Goal: Transaction & Acquisition: Purchase product/service

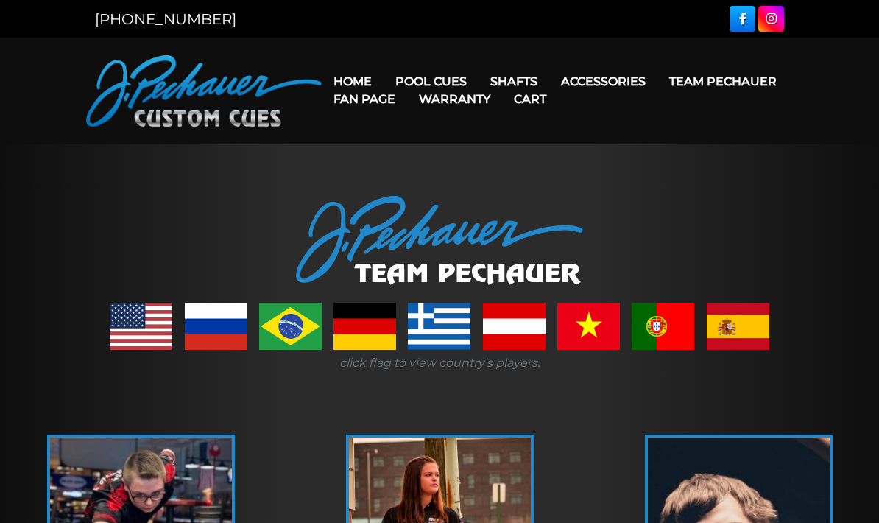
click at [361, 68] on link "Home" at bounding box center [353, 82] width 62 height 38
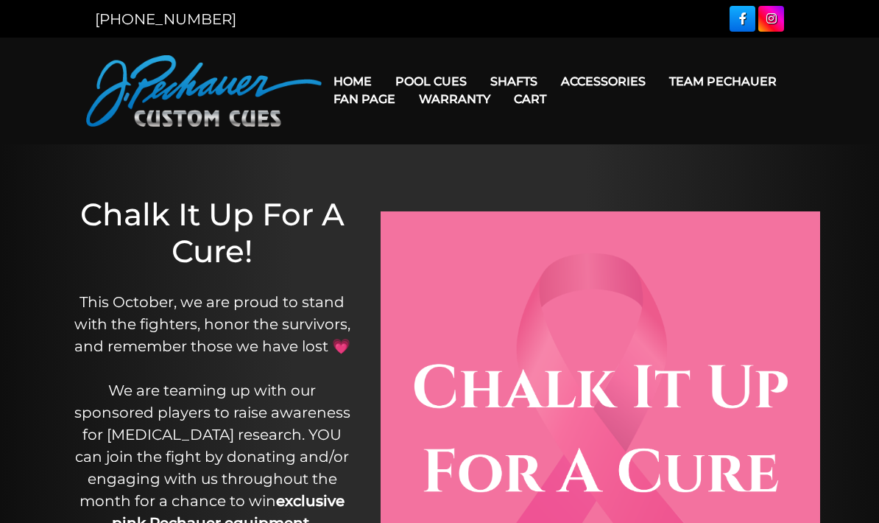
click at [658, 80] on link "Team Pechauer" at bounding box center [723, 82] width 131 height 38
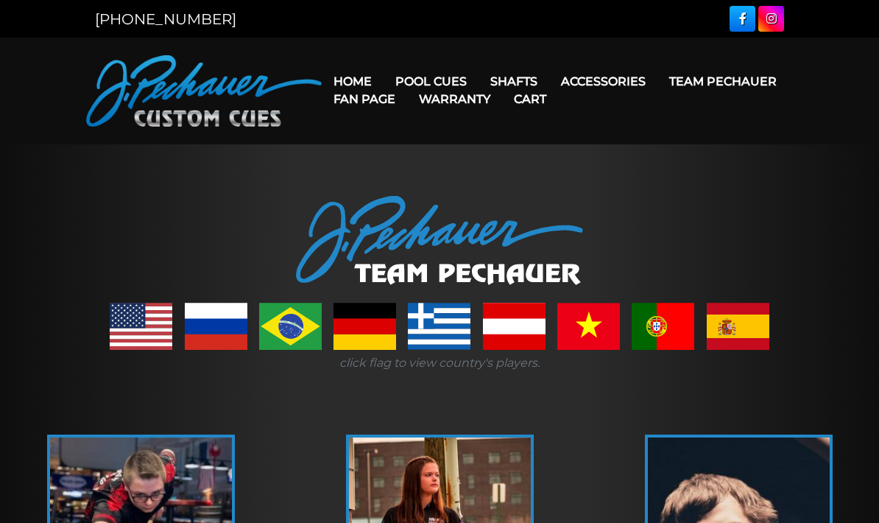
click at [415, 133] on link "JP Series (T) – NEW" at bounding box center [475, 123] width 181 height 21
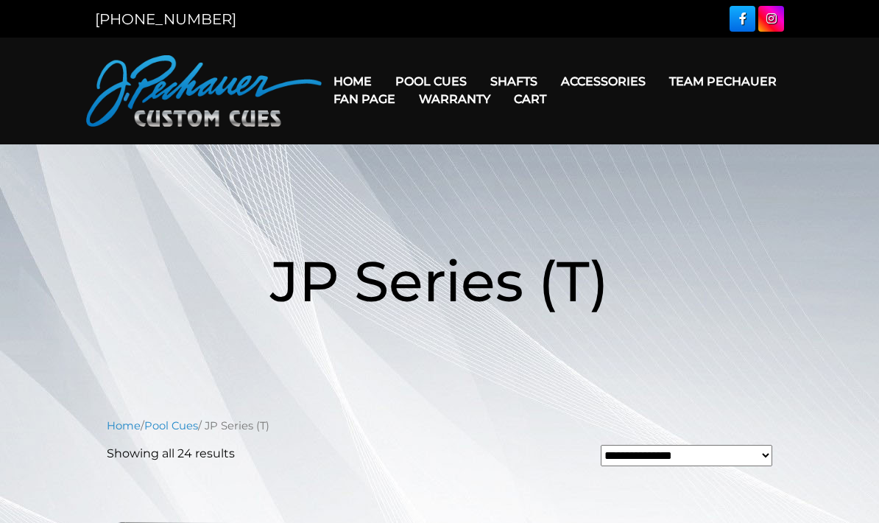
click at [502, 104] on link "Warranty" at bounding box center [454, 99] width 95 height 38
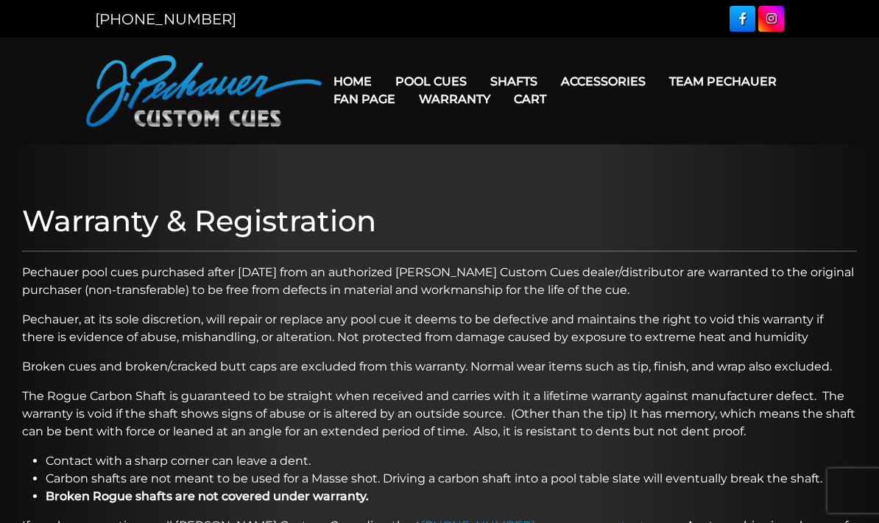
click at [826, 327] on p "Pechauer, at its sole discretion, will repair or replace any pool cue it deems …" at bounding box center [439, 328] width 835 height 35
click at [502, 81] on link "Warranty" at bounding box center [454, 99] width 95 height 38
click at [660, 133] on link "Joint Protectors" at bounding box center [630, 123] width 159 height 21
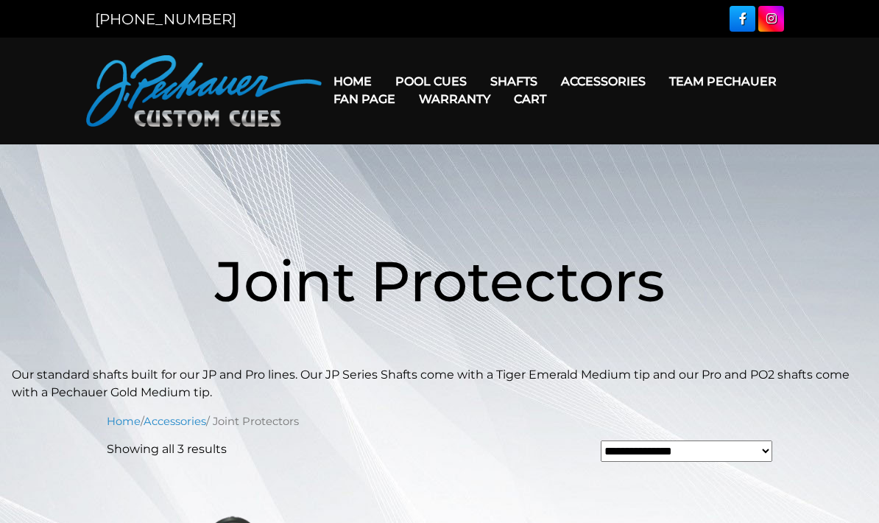
click at [668, 108] on link "Extensions" at bounding box center [630, 102] width 159 height 21
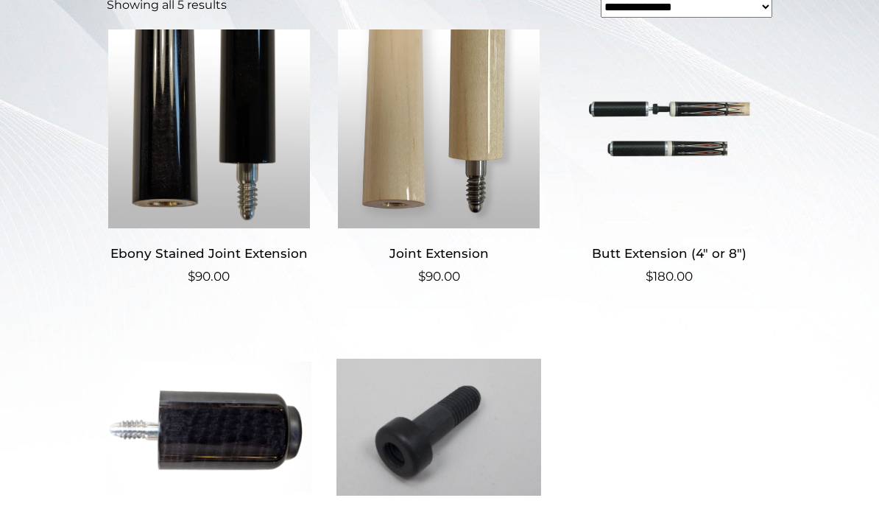
scroll to position [387, 0]
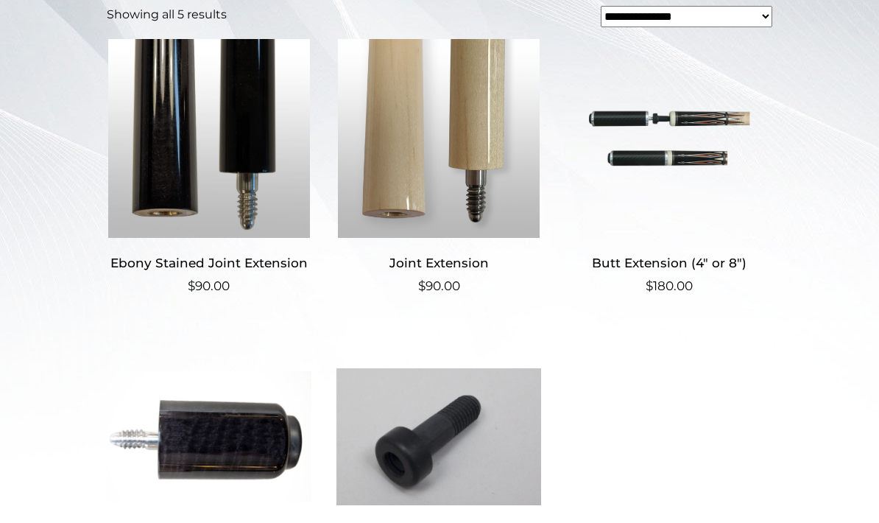
click at [461, 163] on img at bounding box center [439, 138] width 205 height 199
click at [658, 172] on img at bounding box center [669, 138] width 205 height 199
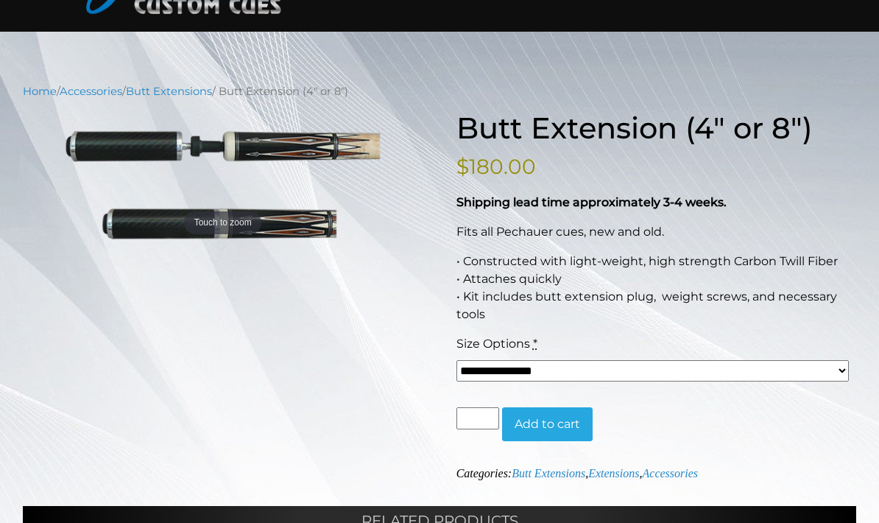
scroll to position [122, 0]
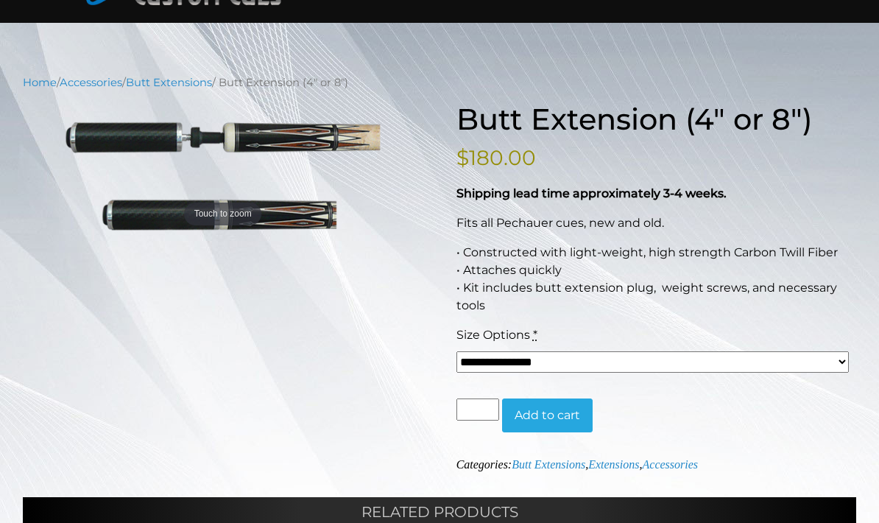
click at [726, 353] on select "**********" at bounding box center [653, 361] width 393 height 21
select select "*****"
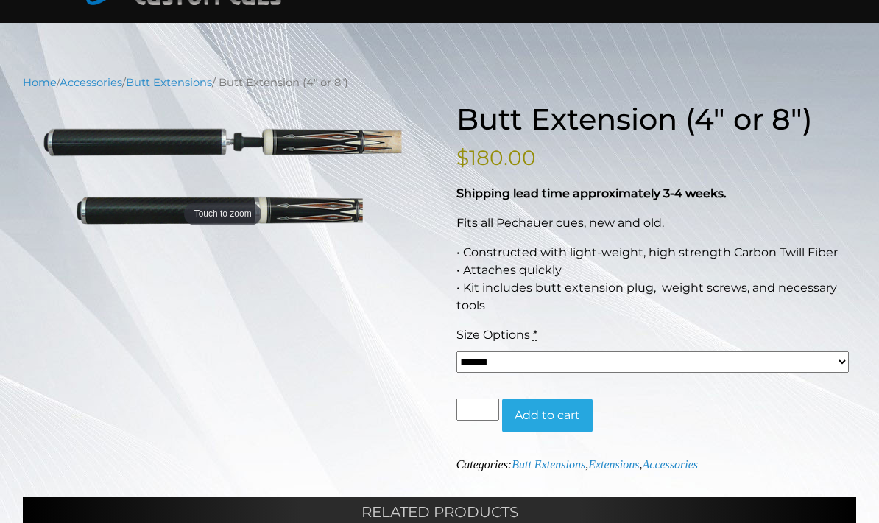
click at [844, 74] on nav "Home / Accessories / Butt Extensions / Butt Extension (4″ or 8″)" at bounding box center [440, 82] width 834 height 16
click at [798, 151] on p "$ 180.00" at bounding box center [657, 157] width 400 height 31
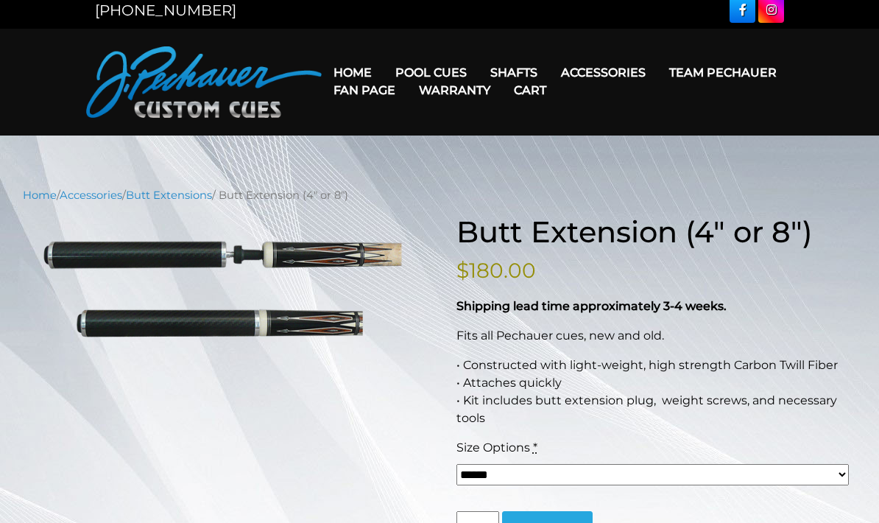
scroll to position [0, 0]
